Goal: Task Accomplishment & Management: Manage account settings

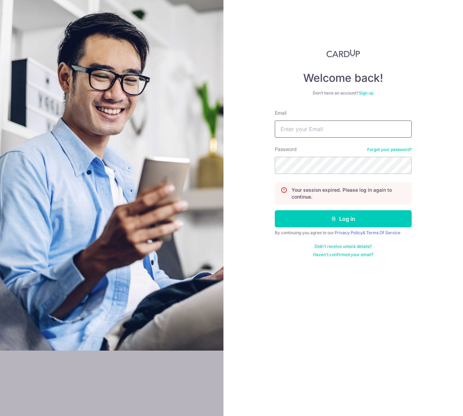
click at [329, 131] on input "Email" at bounding box center [343, 129] width 137 height 17
type input "[PERSON_NAME][EMAIL_ADDRESS][DOMAIN_NAME]"
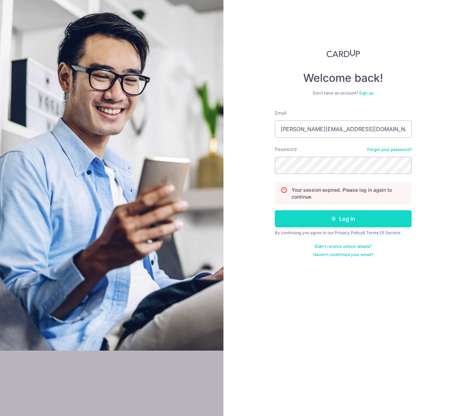
click at [347, 220] on button "Log in" at bounding box center [343, 218] width 137 height 17
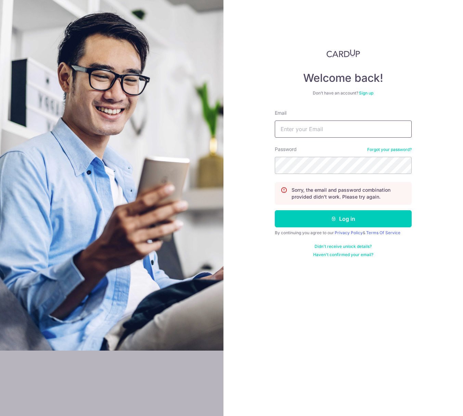
click at [327, 127] on input "Email" at bounding box center [343, 129] width 137 height 17
type input "[PERSON_NAME][EMAIL_ADDRESS][DOMAIN_NAME]"
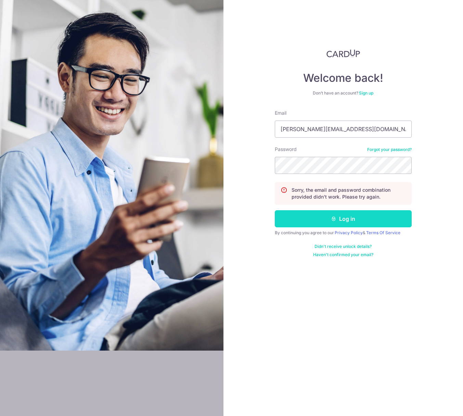
click at [343, 218] on button "Log in" at bounding box center [343, 218] width 137 height 17
